Goal: Task Accomplishment & Management: Manage account settings

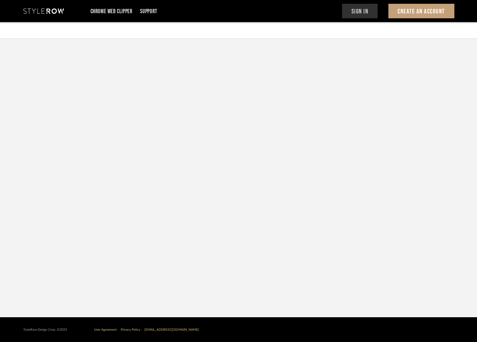
click at [368, 9] on button "Sign In" at bounding box center [360, 11] width 36 height 15
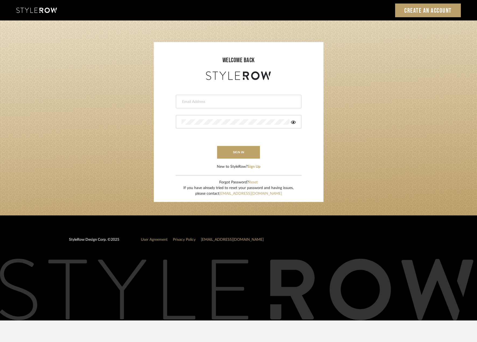
click at [226, 104] on input "email" at bounding box center [238, 101] width 113 height 5
type input "saamiah@studiodb.com"
click at [231, 157] on button "sign in" at bounding box center [238, 152] width 43 height 13
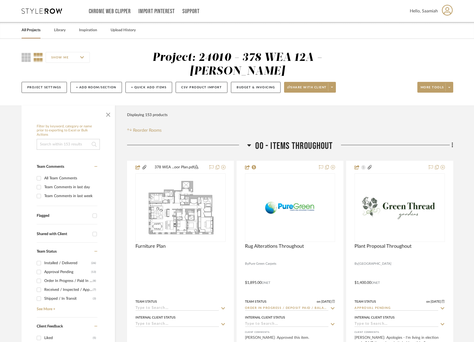
click at [202, 110] on div "Filter Products Displaying 153 products Reorder Rooms" at bounding box center [290, 122] width 326 height 24
click at [33, 30] on link "All Projects" at bounding box center [31, 30] width 19 height 7
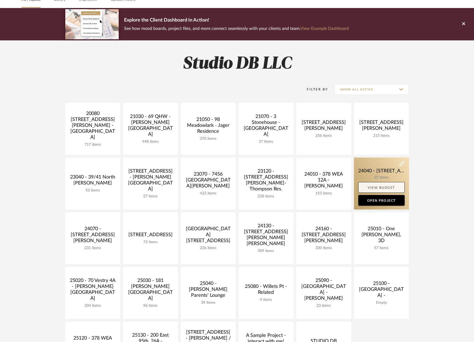
scroll to position [135, 0]
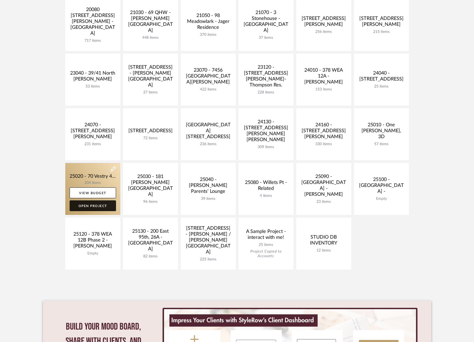
click at [98, 207] on link "Open Project" at bounding box center [93, 206] width 46 height 11
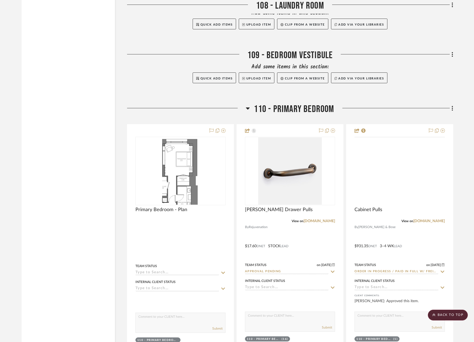
scroll to position [4582, 0]
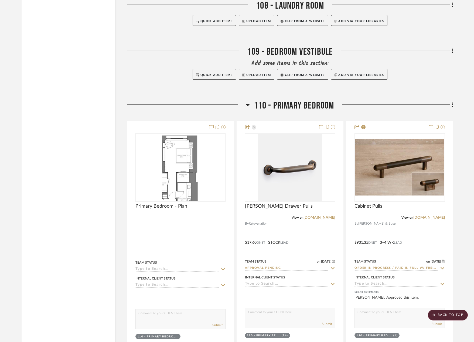
click at [452, 104] on icon at bounding box center [452, 105] width 2 height 6
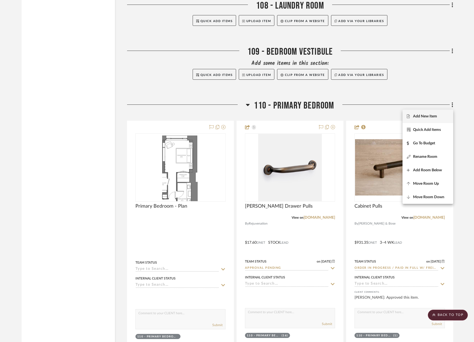
click at [428, 114] on span "Add New Item" at bounding box center [425, 116] width 24 height 5
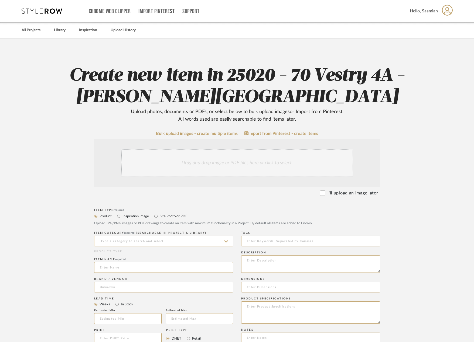
click at [136, 241] on input at bounding box center [163, 241] width 139 height 11
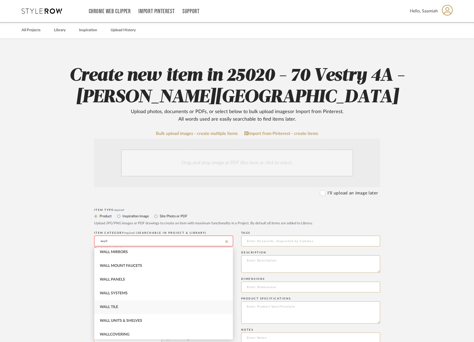
scroll to position [142, 0]
click at [124, 317] on span "Wallcovering" at bounding box center [115, 319] width 30 height 4
type input "Wallcovering"
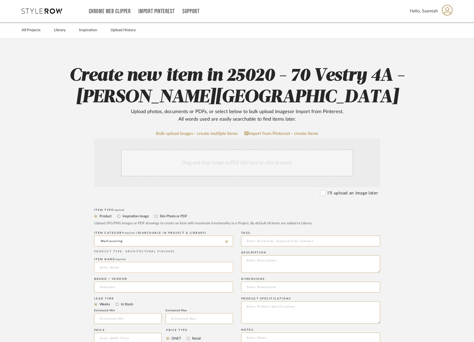
click at [120, 266] on input at bounding box center [163, 267] width 139 height 11
click at [131, 271] on input at bounding box center [163, 267] width 139 height 11
type input "Shang Extra Fine Sisal"
click at [139, 289] on input at bounding box center [163, 287] width 139 height 11
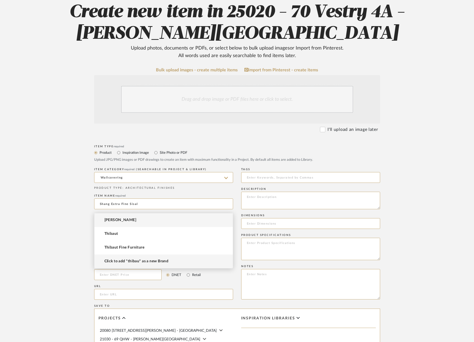
scroll to position [81, 0]
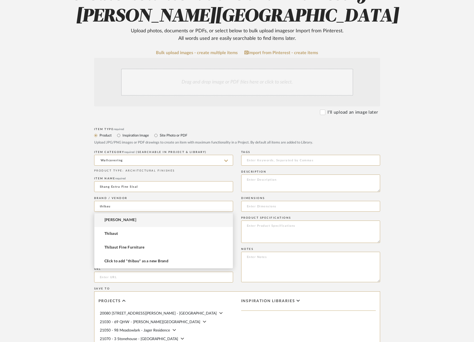
click at [129, 219] on mat-option "[PERSON_NAME]" at bounding box center [163, 220] width 138 height 14
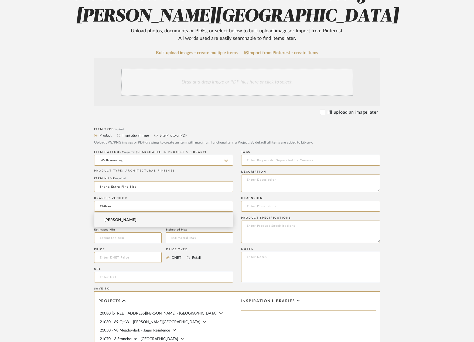
type input "Thibaut"
click at [70, 208] on form "Bulk upload images - create multiple items Import from Pinterest - create items…" at bounding box center [236, 245] width 343 height 391
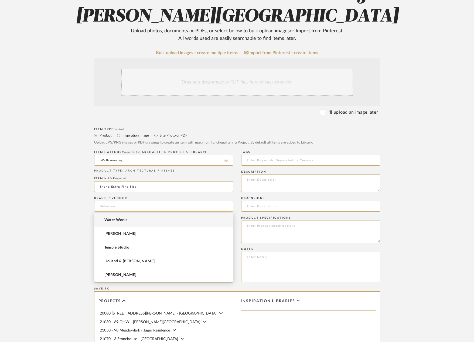
click at [121, 205] on input at bounding box center [163, 206] width 139 height 11
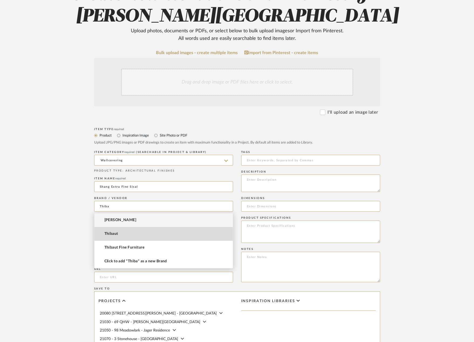
click at [112, 237] on mat-option "Thibaut" at bounding box center [163, 234] width 138 height 14
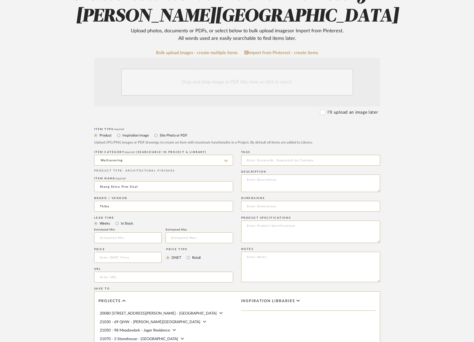
type input "Thibaut"
click at [129, 279] on input "url" at bounding box center [163, 277] width 139 height 11
paste input "[URL][DOMAIN_NAME]"
type input "[URL][DOMAIN_NAME]"
click at [68, 271] on form "Bulk upload images - create multiple items Import from Pinterest - create items…" at bounding box center [236, 245] width 343 height 391
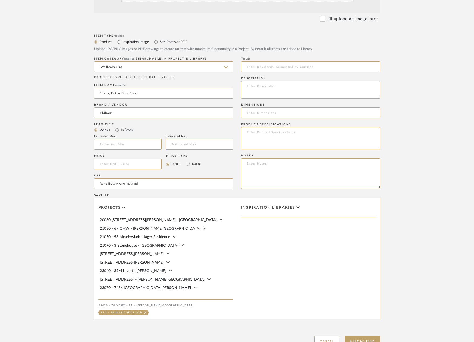
scroll to position [189, 0]
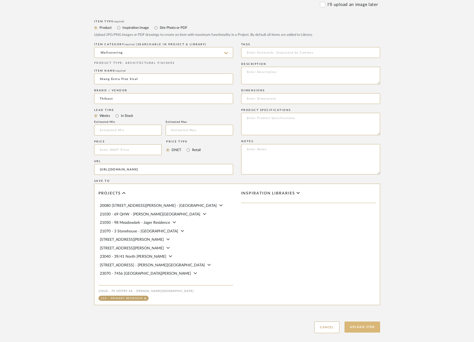
click at [371, 328] on button "Upload Item" at bounding box center [362, 327] width 36 height 11
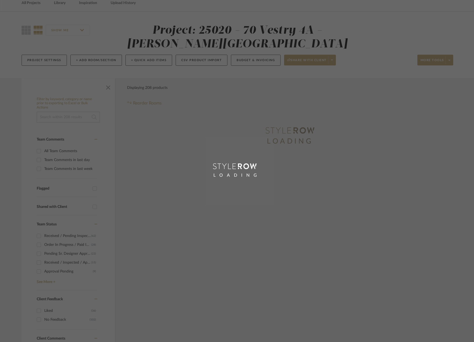
scroll to position [5, 0]
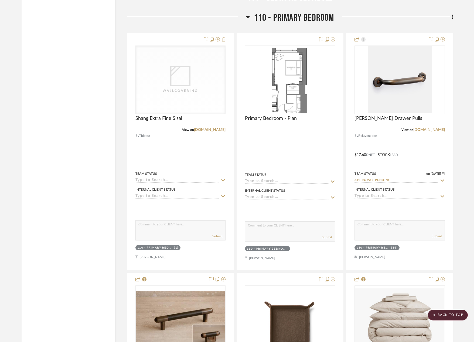
scroll to position [4668, 0]
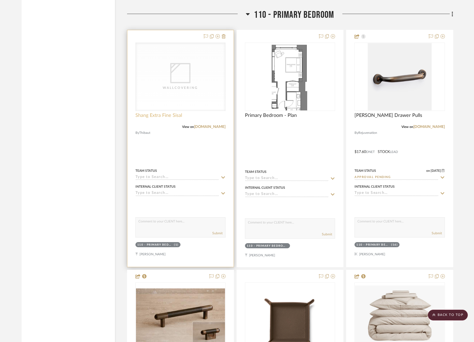
click at [172, 116] on span "Shang Extra Fine Sisal" at bounding box center [158, 116] width 47 height 6
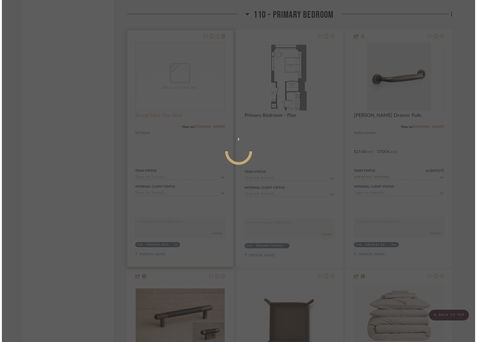
scroll to position [0, 0]
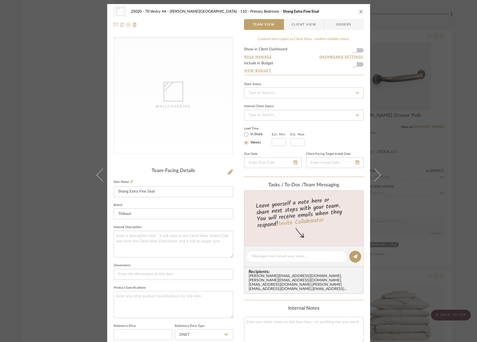
click at [177, 91] on icon at bounding box center [173, 92] width 20 height 20
click at [182, 119] on div "Wallcovering" at bounding box center [174, 96] width 120 height 118
click at [167, 81] on div "Wallcovering" at bounding box center [174, 96] width 120 height 118
click at [228, 172] on icon at bounding box center [230, 172] width 5 height 5
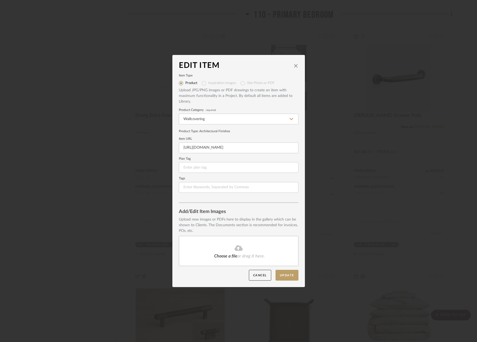
click at [235, 249] on icon at bounding box center [239, 248] width 8 height 6
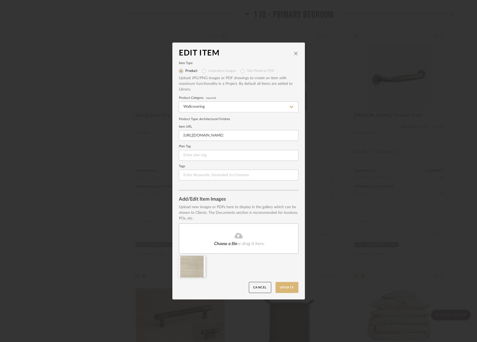
click at [283, 289] on button "Update" at bounding box center [287, 287] width 23 height 11
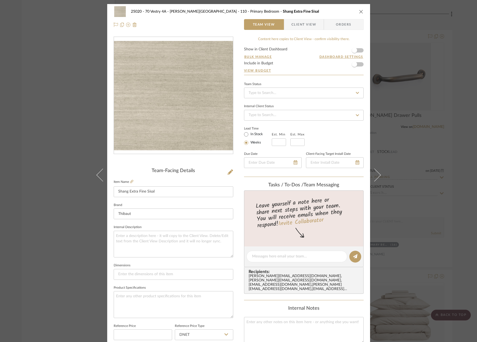
click at [359, 12] on icon "close" at bounding box center [361, 11] width 4 height 4
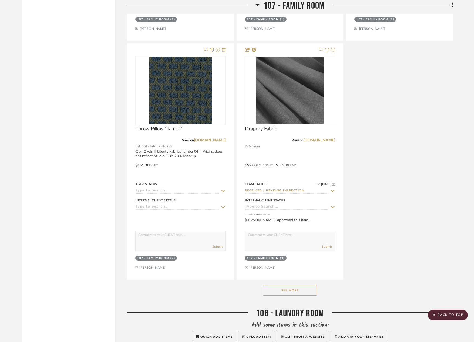
scroll to position [4264, 0]
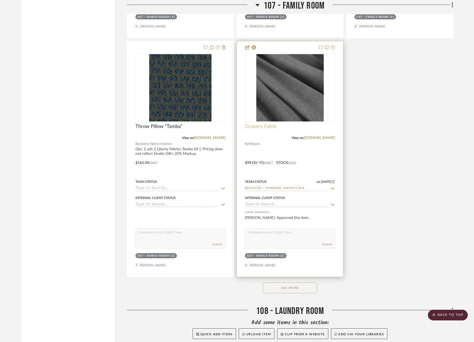
click at [270, 126] on span "Drapery Fabric" at bounding box center [261, 127] width 32 height 6
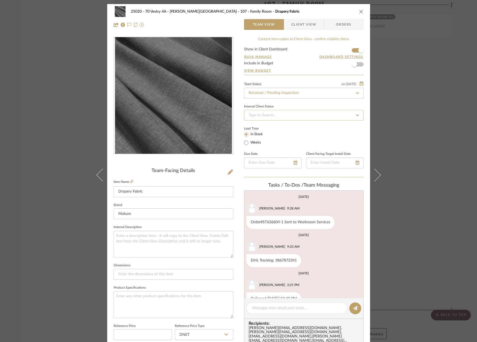
scroll to position [14, 0]
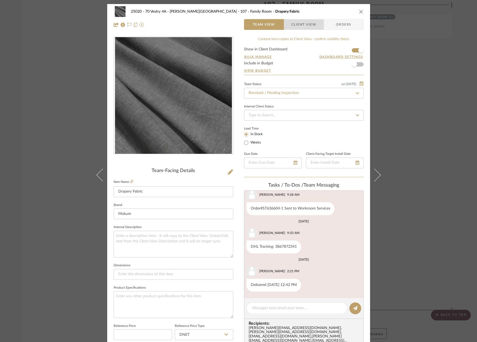
click at [298, 20] on span "Client View" at bounding box center [304, 24] width 25 height 11
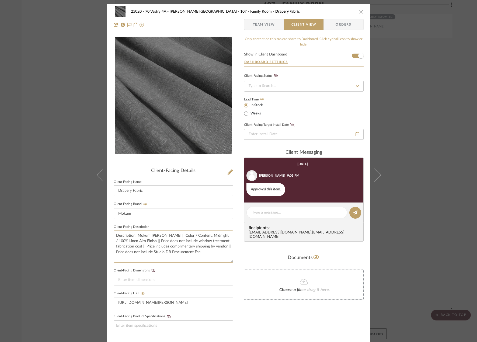
drag, startPoint x: 189, startPoint y: 254, endPoint x: 111, endPoint y: 236, distance: 79.7
click at [111, 236] on div "25020 - 70 Vestry 4A - [PERSON_NAME] 107 - Family Room Drapery Fabric Team View…" at bounding box center [238, 228] width 263 height 449
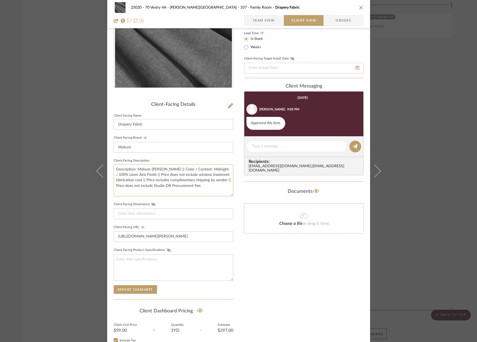
scroll to position [0, 0]
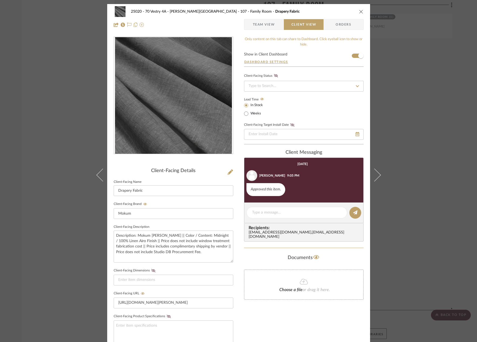
click at [55, 99] on div "25020 - 70 Vestry 4A - [PERSON_NAME] 107 - Family Room Drapery Fabric Team View…" at bounding box center [238, 171] width 477 height 342
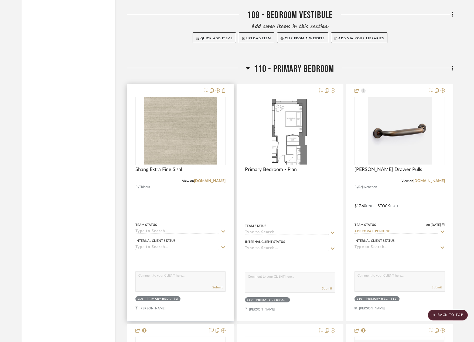
scroll to position [4722, 0]
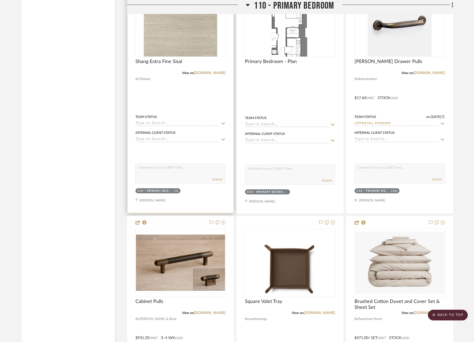
click at [179, 97] on div at bounding box center [180, 94] width 106 height 237
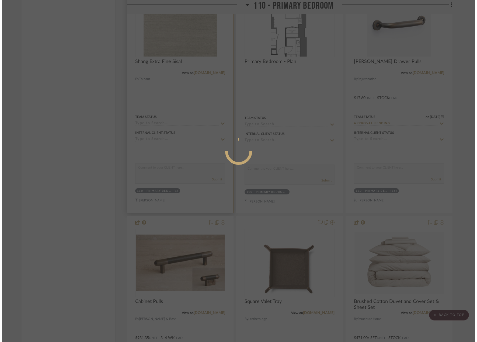
scroll to position [0, 0]
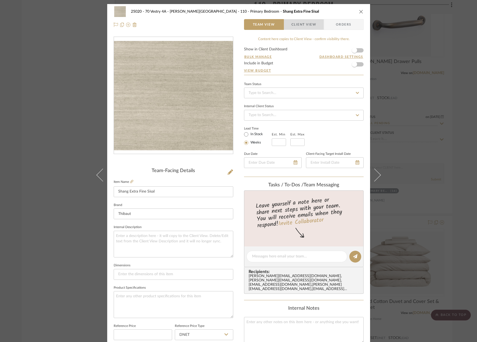
click at [297, 27] on span "Client View" at bounding box center [304, 24] width 25 height 11
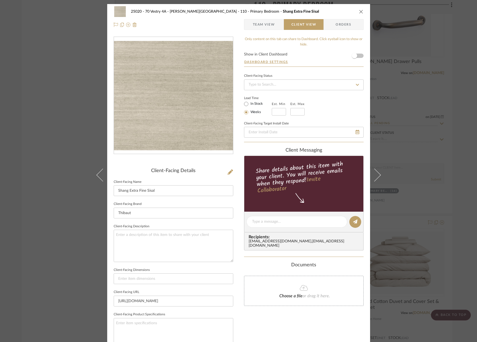
click at [270, 22] on span "Team View" at bounding box center [264, 24] width 22 height 11
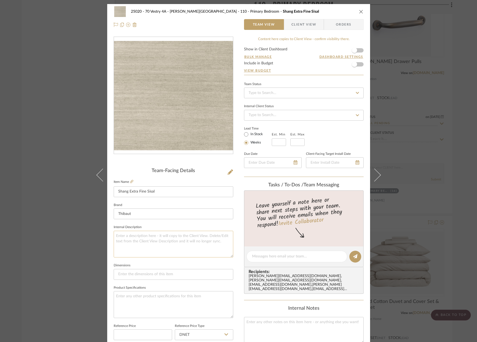
click at [146, 236] on textarea at bounding box center [174, 244] width 120 height 27
paste textarea "Description: Mokum [PERSON_NAME] || Color / Content: Midnight / 100% Linen Airo…"
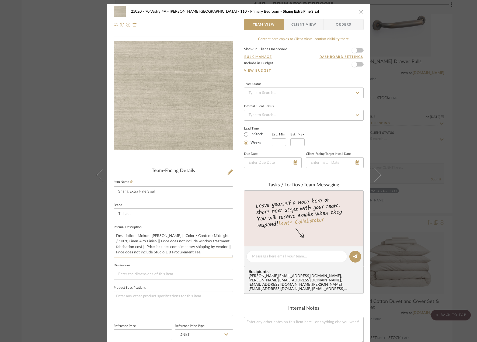
drag, startPoint x: 156, startPoint y: 235, endPoint x: 136, endPoint y: 236, distance: 20.2
click at [136, 236] on textarea "Description: Mokum [PERSON_NAME] || Color / Content: Midnight / 100% Linen Airo…" at bounding box center [174, 244] width 120 height 27
drag, startPoint x: 204, startPoint y: 236, endPoint x: 152, endPoint y: 241, distance: 52.2
click at [152, 241] on textarea "Description: Shang Extra Fine Sisal || Color / Content: Midnight / 100% Linen A…" at bounding box center [174, 244] width 120 height 27
type textarea "Description: Shang Extra Fine Sisal || Color / Content: Midnight / 100% Linen A…"
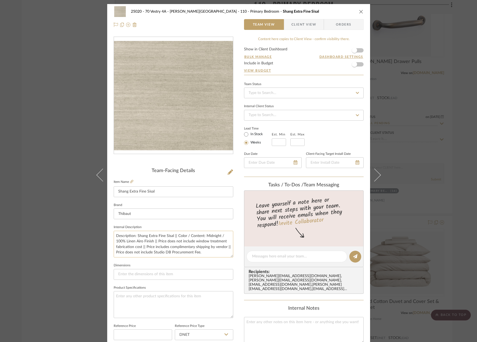
click at [226, 247] on textarea "Description: Shang Extra Fine Sisal || Color / Content: Midnight / 100% Linen A…" at bounding box center [174, 244] width 120 height 27
drag, startPoint x: 204, startPoint y: 236, endPoint x: 151, endPoint y: 244, distance: 53.1
click at [151, 244] on textarea "Description: Shang Extra Fine Sisal || Color / Content: Midnight / 100% Linen A…" at bounding box center [174, 244] width 120 height 27
drag, startPoint x: 171, startPoint y: 247, endPoint x: 203, endPoint y: 240, distance: 32.9
click at [203, 240] on textarea "Description: Shang Extra Fine Sisal || Color / Content: Smoke || Price does not…" at bounding box center [174, 244] width 120 height 27
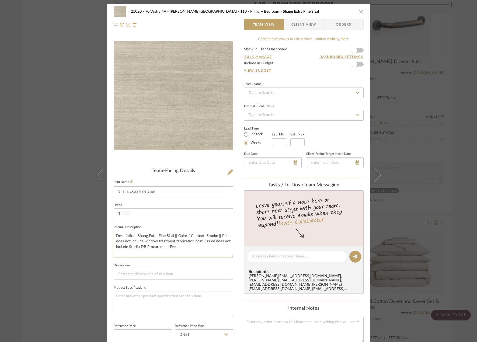
type textarea "Description: Shang Extra Fine Sisal || Color / Content: Smoke || Price does not…"
click at [197, 261] on sr-form-field "Internal Description Description: Shang Extra Fine Sisal || Color / Content: Sm…" at bounding box center [174, 243] width 120 height 38
click at [298, 26] on span "Client View" at bounding box center [304, 24] width 25 height 11
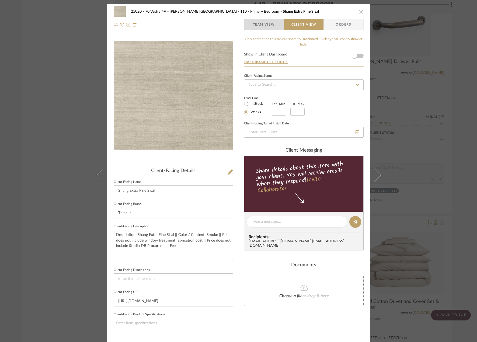
click at [276, 22] on span "Team View" at bounding box center [263, 24] width 39 height 11
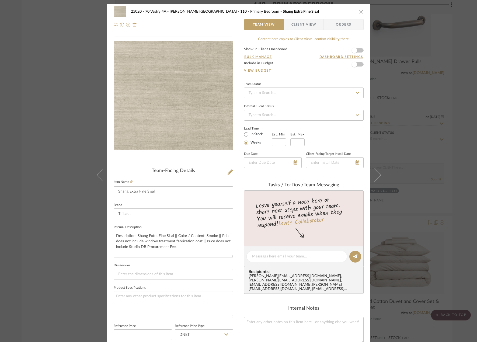
click at [296, 26] on span "Client View" at bounding box center [304, 24] width 25 height 11
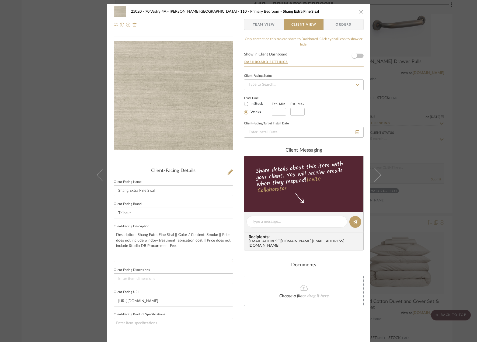
click at [133, 254] on textarea "Description: Shang Extra Fine Sisal || Color / Content: Smoke || Price does not…" at bounding box center [174, 246] width 120 height 32
click at [195, 251] on textarea "Description: Shang Extra Fine Sisal || Color / Content: Smoke || Price does not…" at bounding box center [174, 246] width 120 height 32
drag, startPoint x: 239, startPoint y: 160, endPoint x: 267, endPoint y: 27, distance: 136.1
click at [267, 27] on span "Team View" at bounding box center [264, 24] width 22 height 11
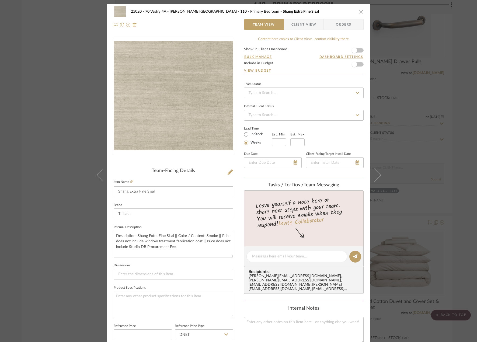
click at [292, 26] on span "Client View" at bounding box center [304, 24] width 25 height 11
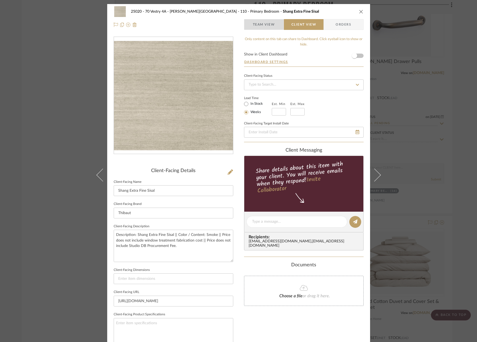
click at [268, 25] on span "Team View" at bounding box center [264, 24] width 22 height 11
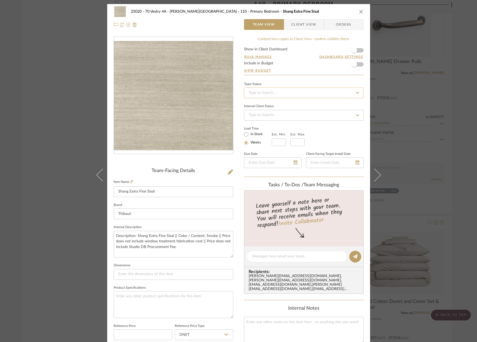
click at [300, 92] on input at bounding box center [304, 93] width 120 height 11
click at [281, 139] on div "Quote Needed" at bounding box center [302, 138] width 119 height 14
type input "[DATE]"
type input "Quote Needed"
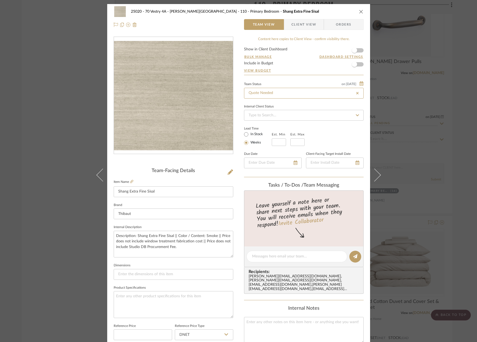
type input "[DATE]"
type input "Quote Needed"
click at [301, 63] on form "Show in Client Dashboard Bulk Manage Dashboard Settings Include in Budget View …" at bounding box center [304, 60] width 120 height 27
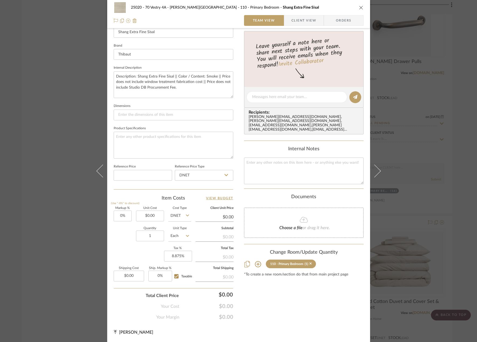
scroll to position [0, 0]
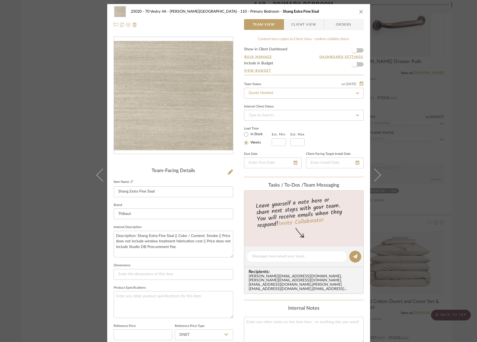
click at [361, 11] on icon "close" at bounding box center [361, 11] width 4 height 4
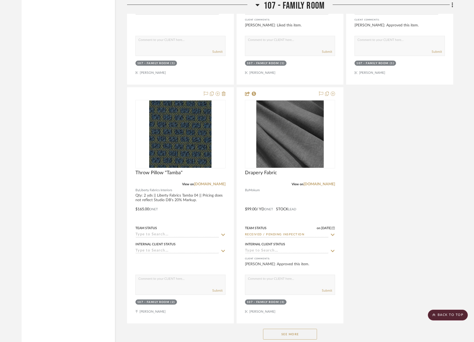
scroll to position [4129, 0]
